Goal: Use online tool/utility: Utilize a website feature to perform a specific function

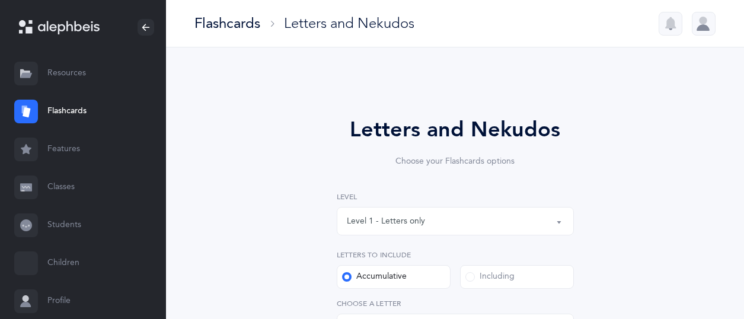
select select "27"
select select "single"
select select "14499"
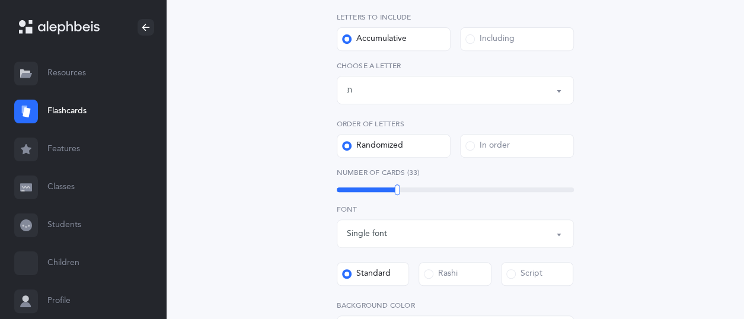
scroll to position [297, 0]
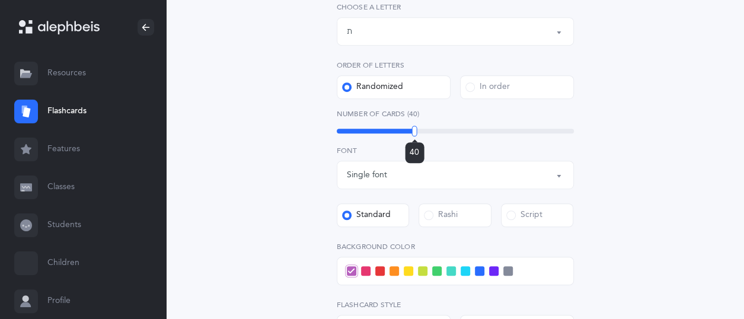
drag, startPoint x: 397, startPoint y: 133, endPoint x: 415, endPoint y: 147, distance: 21.6
click at [415, 136] on div "40" at bounding box center [414, 131] width 5 height 11
click at [492, 270] on span at bounding box center [493, 270] width 9 height 9
click at [0, 0] on input "checkbox" at bounding box center [0, 0] width 0 height 0
click at [351, 272] on span at bounding box center [351, 270] width 9 height 9
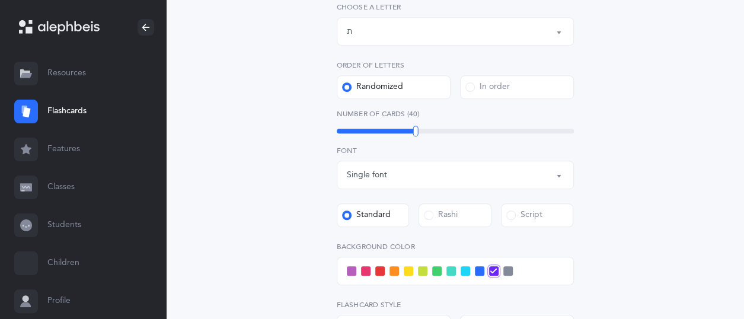
click at [0, 0] on input "checkbox" at bounding box center [0, 0] width 0 height 0
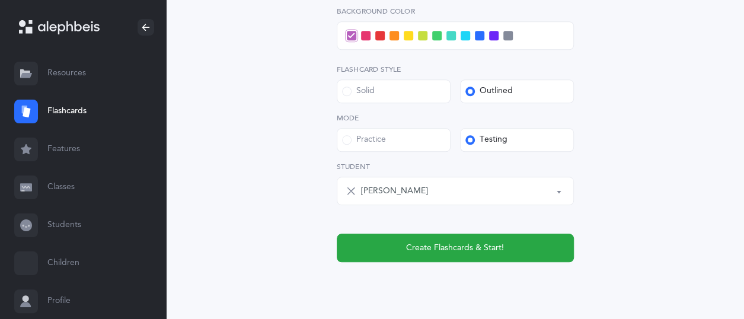
scroll to position [534, 0]
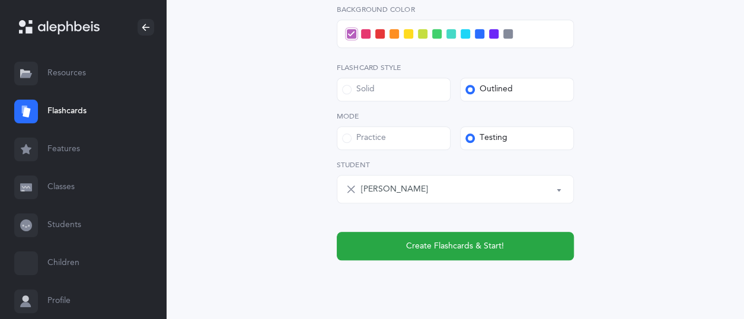
click at [394, 139] on label "Practice" at bounding box center [394, 138] width 114 height 24
click at [0, 0] on input "Practice" at bounding box center [0, 0] width 0 height 0
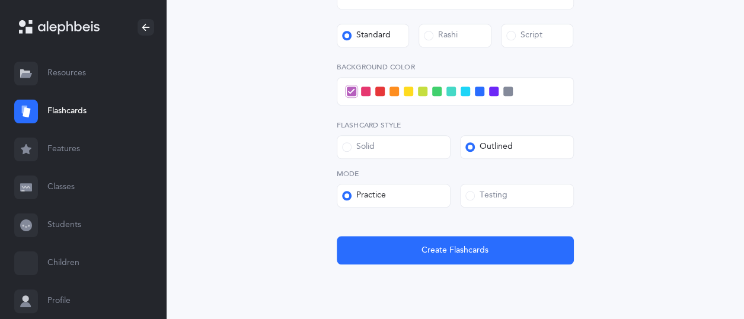
scroll to position [339, 0]
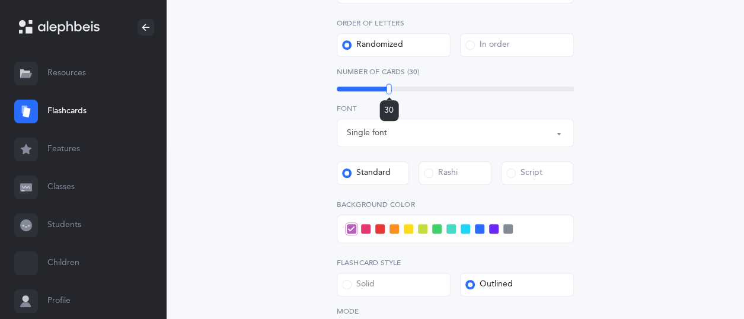
click at [389, 90] on div "30" at bounding box center [455, 89] width 237 height 5
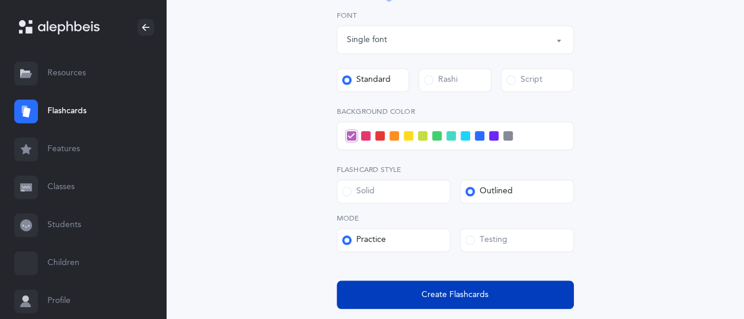
scroll to position [517, 0]
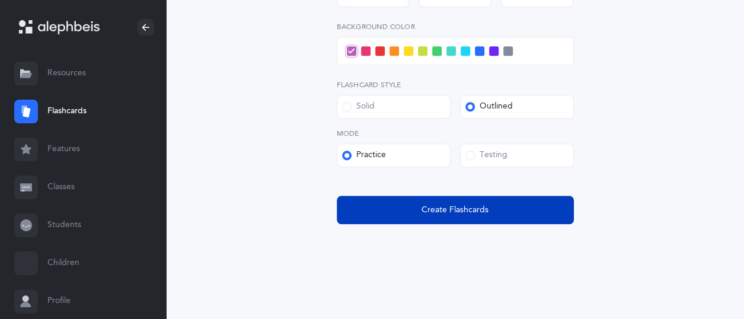
click at [485, 206] on span "Create Flashcards" at bounding box center [455, 210] width 67 height 12
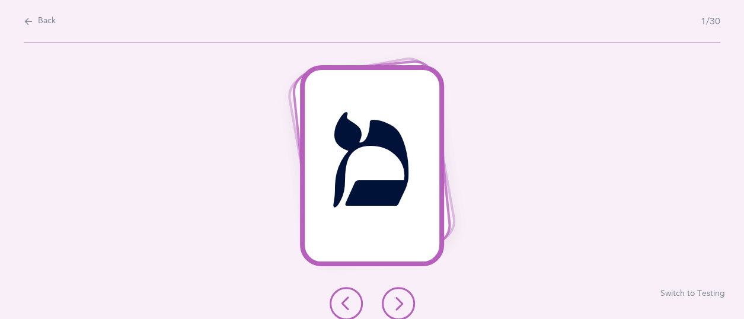
scroll to position [0, 0]
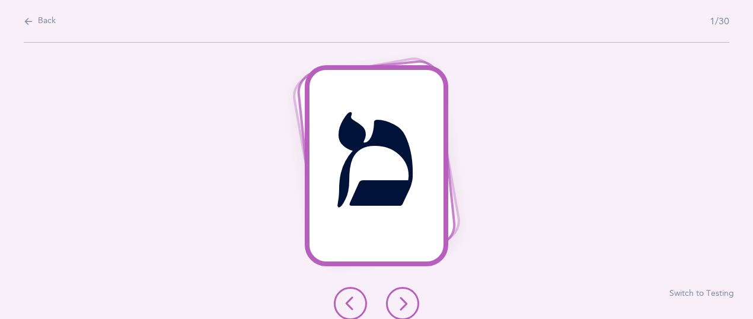
click at [399, 302] on icon at bounding box center [403, 304] width 14 height 14
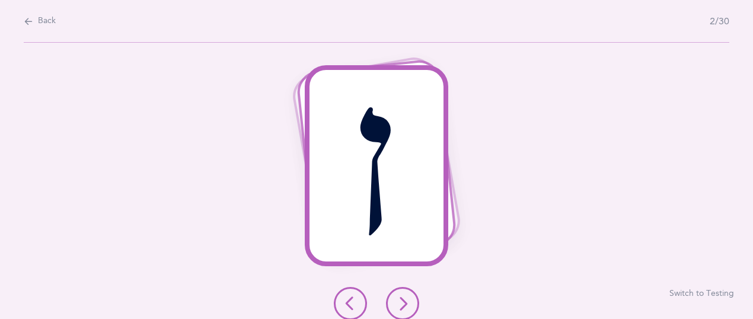
click at [402, 305] on icon at bounding box center [403, 304] width 14 height 14
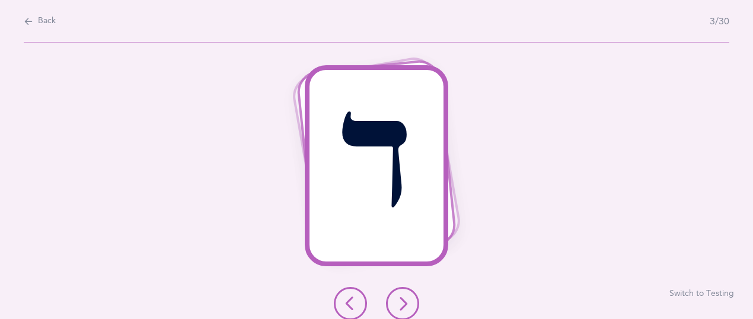
click at [402, 305] on icon at bounding box center [403, 304] width 14 height 14
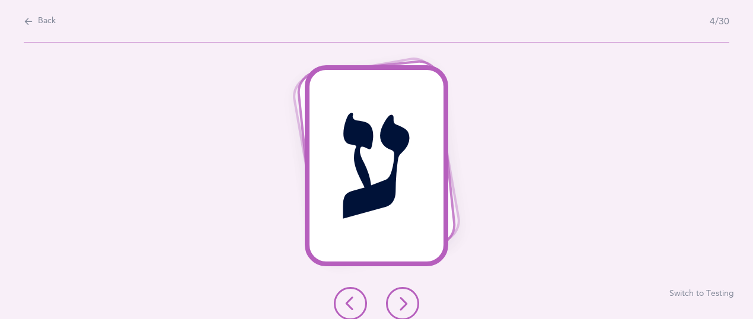
click at [403, 308] on icon at bounding box center [403, 304] width 14 height 14
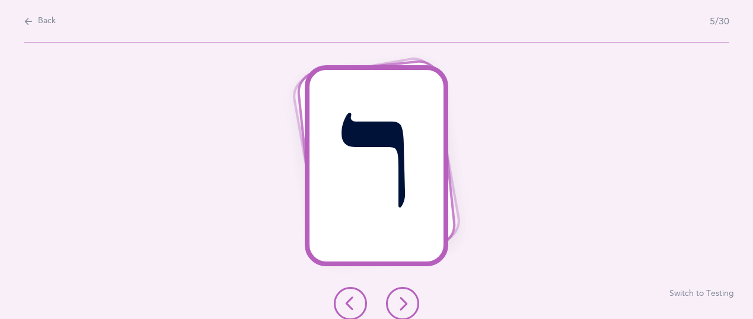
click at [403, 308] on icon at bounding box center [403, 304] width 14 height 14
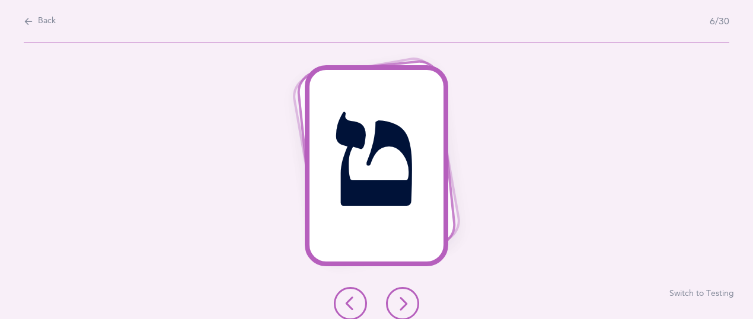
click at [403, 308] on icon at bounding box center [403, 304] width 14 height 14
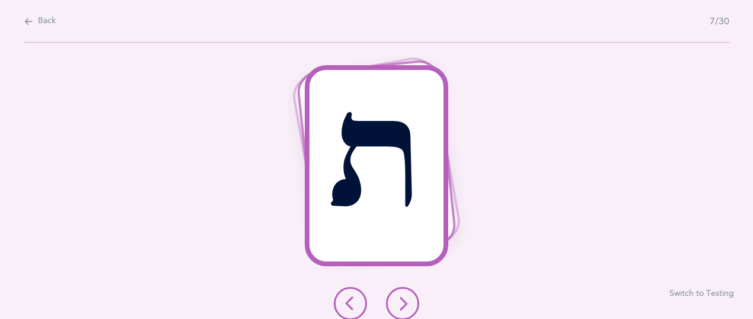
click at [403, 308] on icon at bounding box center [403, 304] width 14 height 14
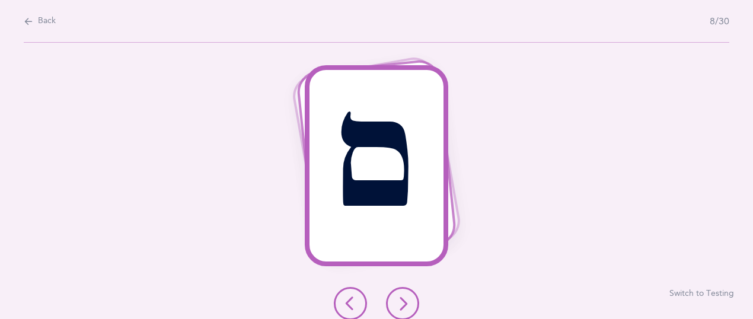
click at [403, 308] on icon at bounding box center [403, 304] width 14 height 14
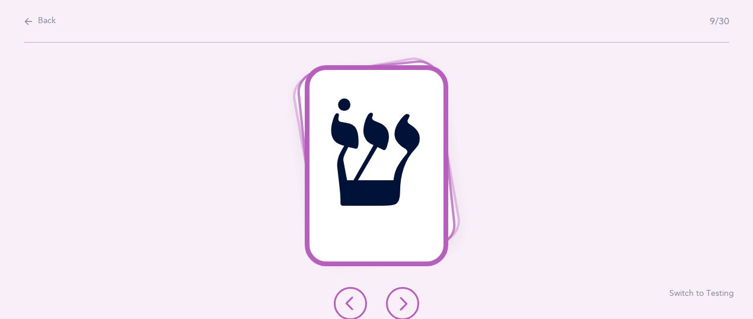
click at [407, 308] on icon at bounding box center [403, 304] width 14 height 14
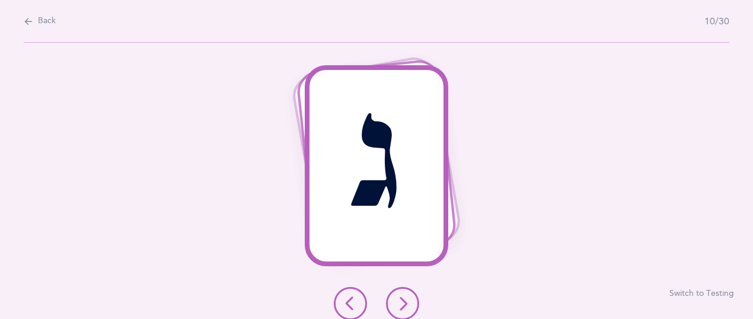
click at [407, 308] on icon at bounding box center [403, 304] width 14 height 14
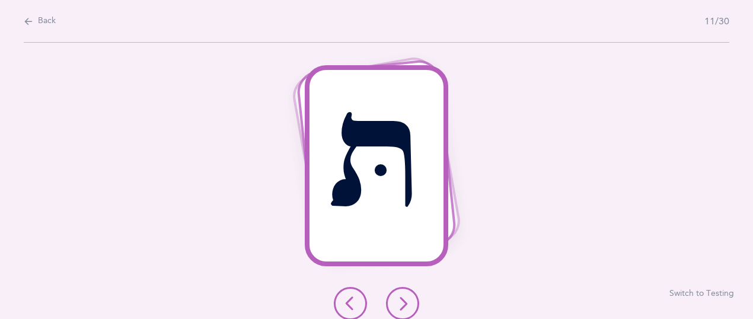
click at [407, 309] on icon at bounding box center [403, 304] width 14 height 14
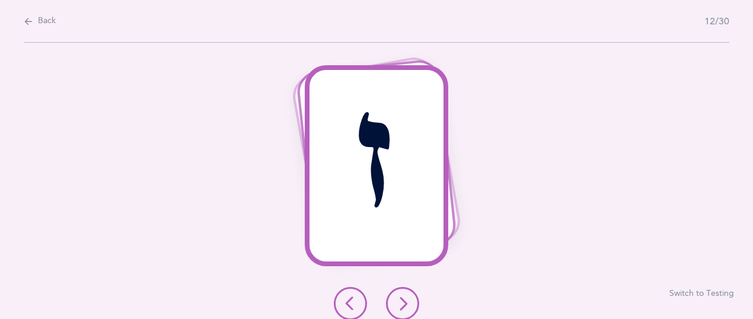
click at [407, 309] on icon at bounding box center [403, 304] width 14 height 14
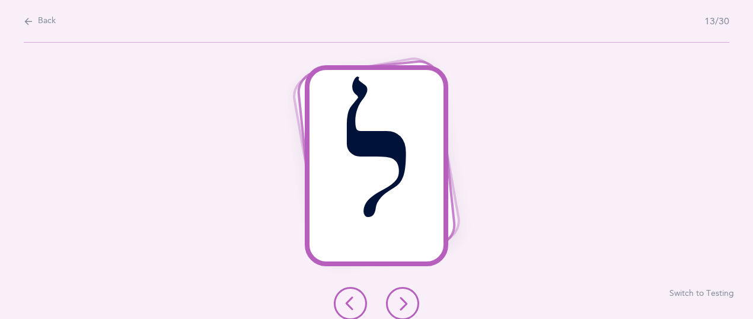
click at [408, 310] on icon at bounding box center [403, 304] width 14 height 14
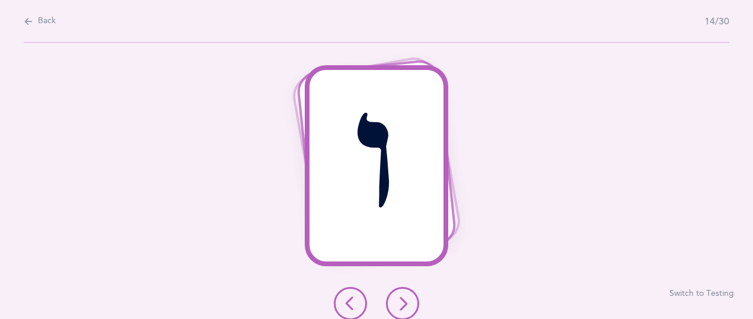
click at [409, 310] on icon at bounding box center [403, 304] width 14 height 14
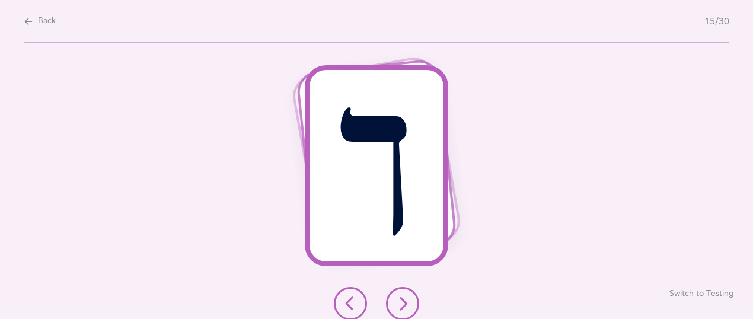
click at [412, 310] on button at bounding box center [402, 303] width 33 height 33
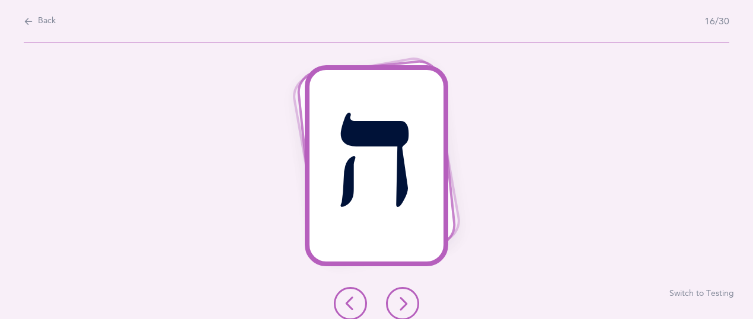
click at [416, 310] on button at bounding box center [402, 303] width 33 height 33
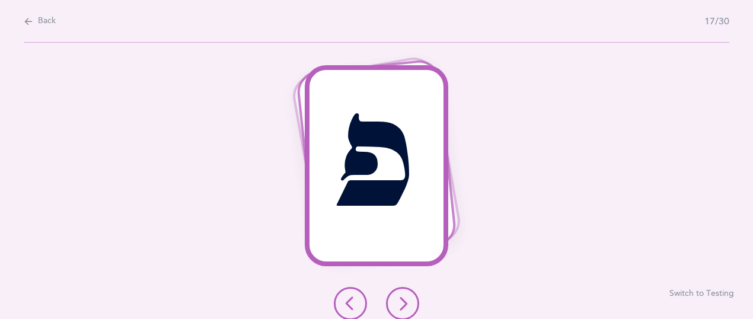
click at [396, 307] on icon at bounding box center [403, 304] width 14 height 14
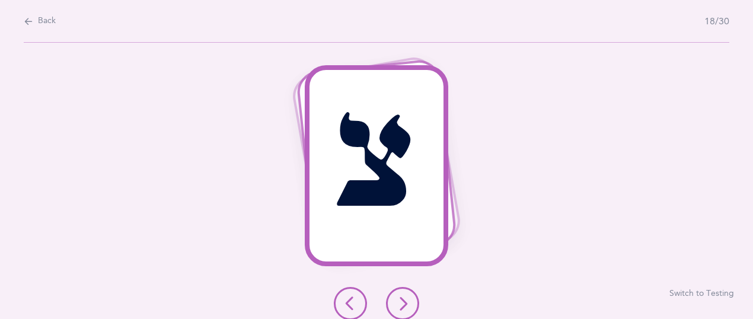
click at [396, 307] on icon at bounding box center [403, 304] width 14 height 14
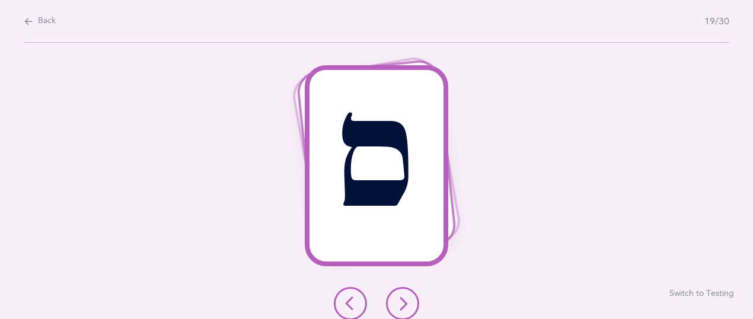
click at [396, 307] on icon at bounding box center [403, 304] width 14 height 14
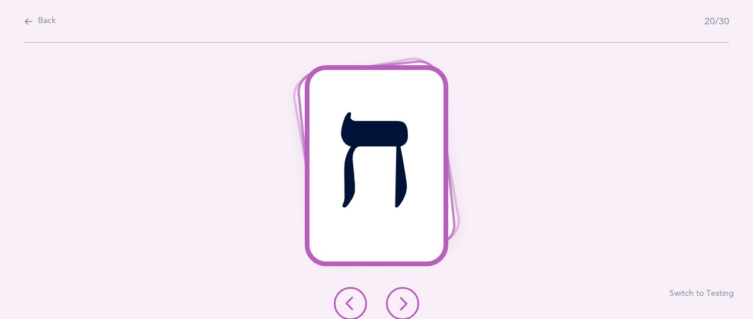
click at [398, 304] on icon at bounding box center [403, 304] width 14 height 14
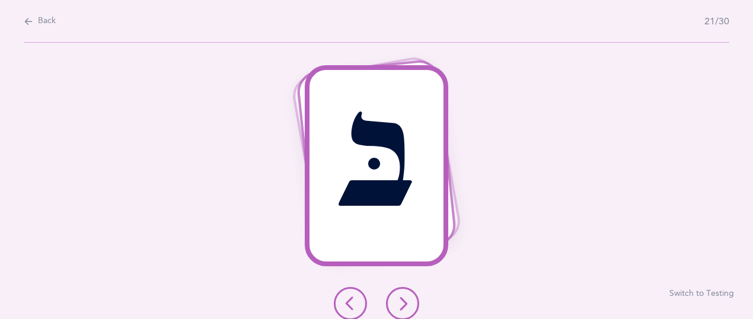
click at [398, 304] on icon at bounding box center [403, 304] width 14 height 14
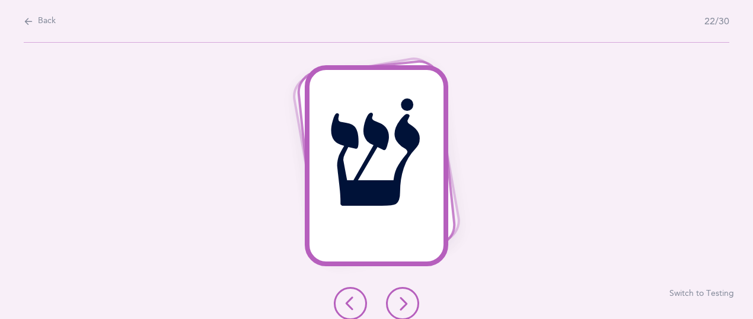
drag, startPoint x: 394, startPoint y: 303, endPoint x: 394, endPoint y: 296, distance: 7.1
click at [394, 302] on button at bounding box center [402, 303] width 33 height 33
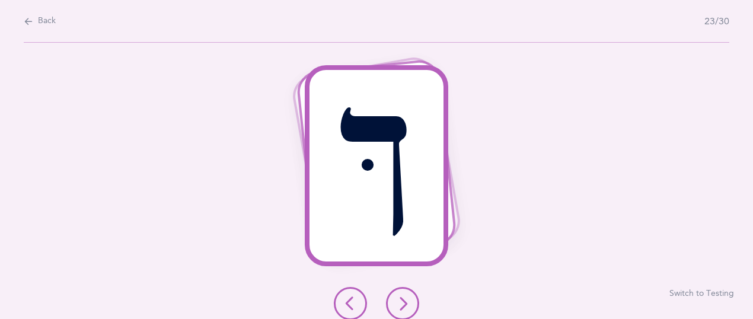
click at [439, 293] on div "ךּ Switch to Testing" at bounding box center [376, 181] width 753 height 276
click at [410, 300] on button at bounding box center [402, 303] width 33 height 33
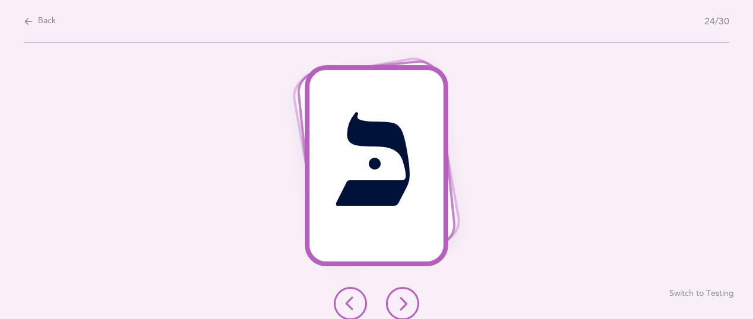
click at [406, 301] on icon at bounding box center [403, 304] width 14 height 14
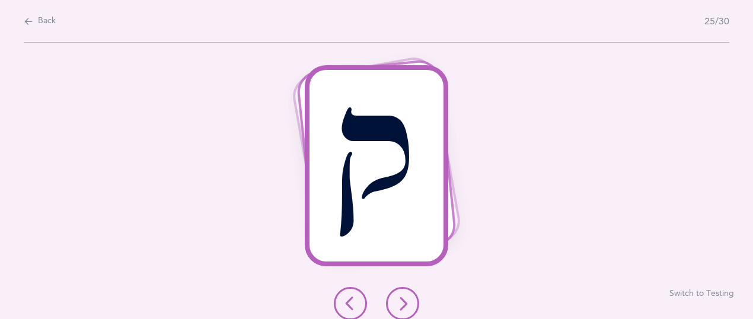
click at [407, 303] on icon at bounding box center [403, 304] width 14 height 14
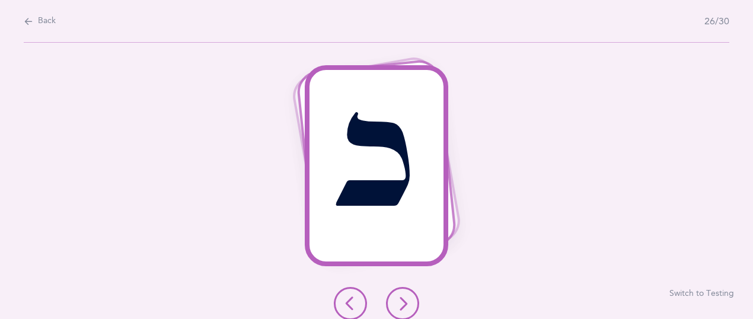
click at [407, 304] on icon at bounding box center [403, 304] width 14 height 14
click at [499, 109] on div "ב Switch to Testing" at bounding box center [376, 181] width 753 height 276
click at [410, 307] on button at bounding box center [402, 303] width 33 height 33
click at [406, 298] on icon at bounding box center [403, 304] width 14 height 14
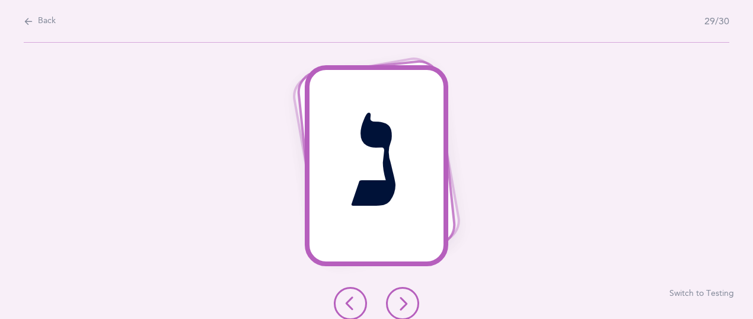
click at [402, 302] on icon at bounding box center [403, 304] width 14 height 14
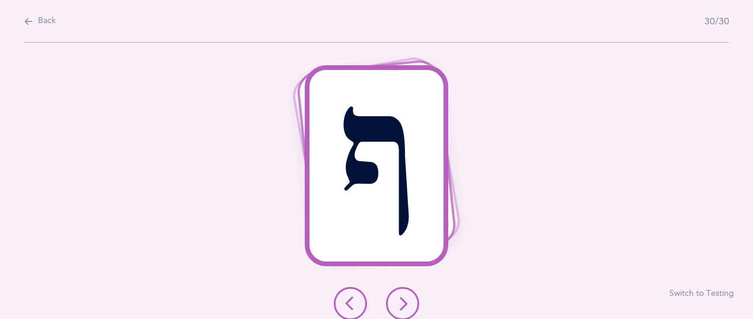
click at [402, 304] on icon at bounding box center [403, 304] width 14 height 14
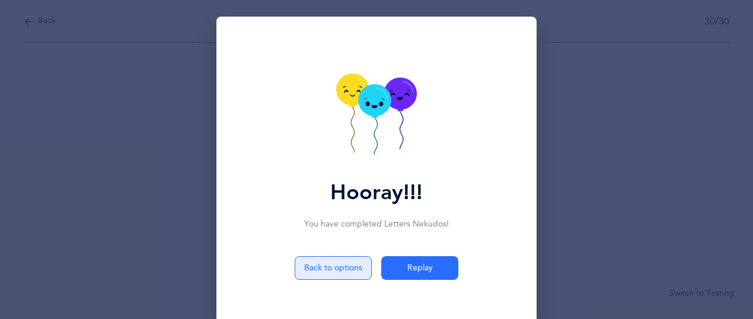
click at [314, 273] on button "Back to options" at bounding box center [333, 268] width 77 height 24
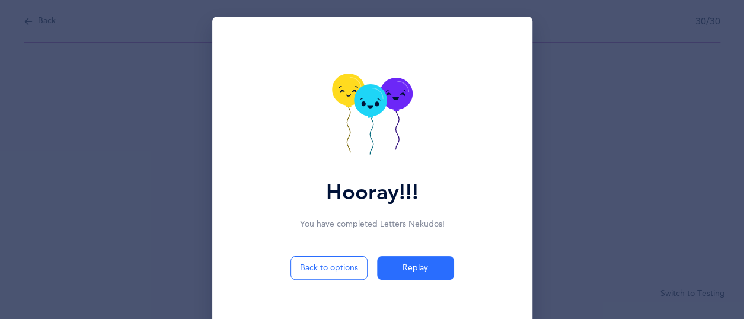
select select "27"
select select "single"
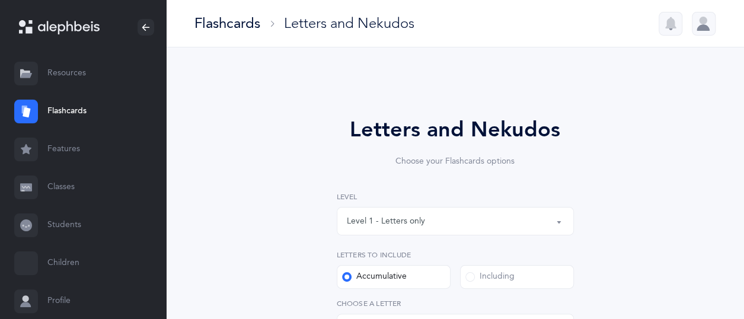
select select "14499"
